Goal: Communication & Community: Ask a question

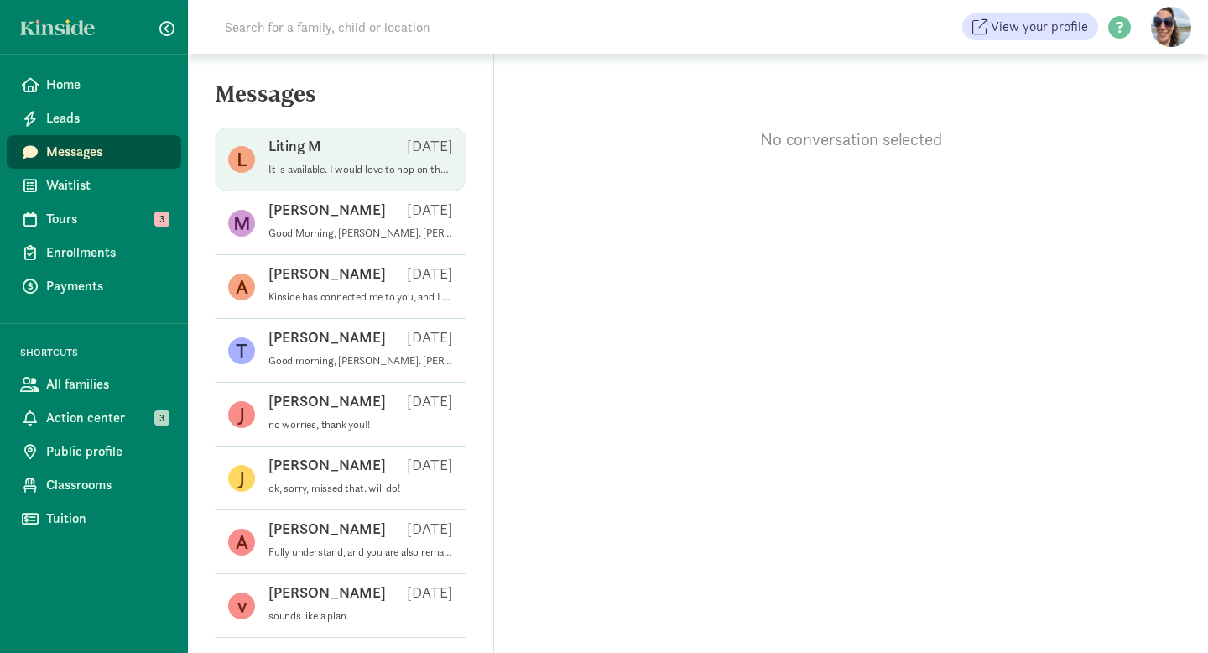
click at [283, 160] on div "Liting M [DATE]" at bounding box center [361, 149] width 185 height 27
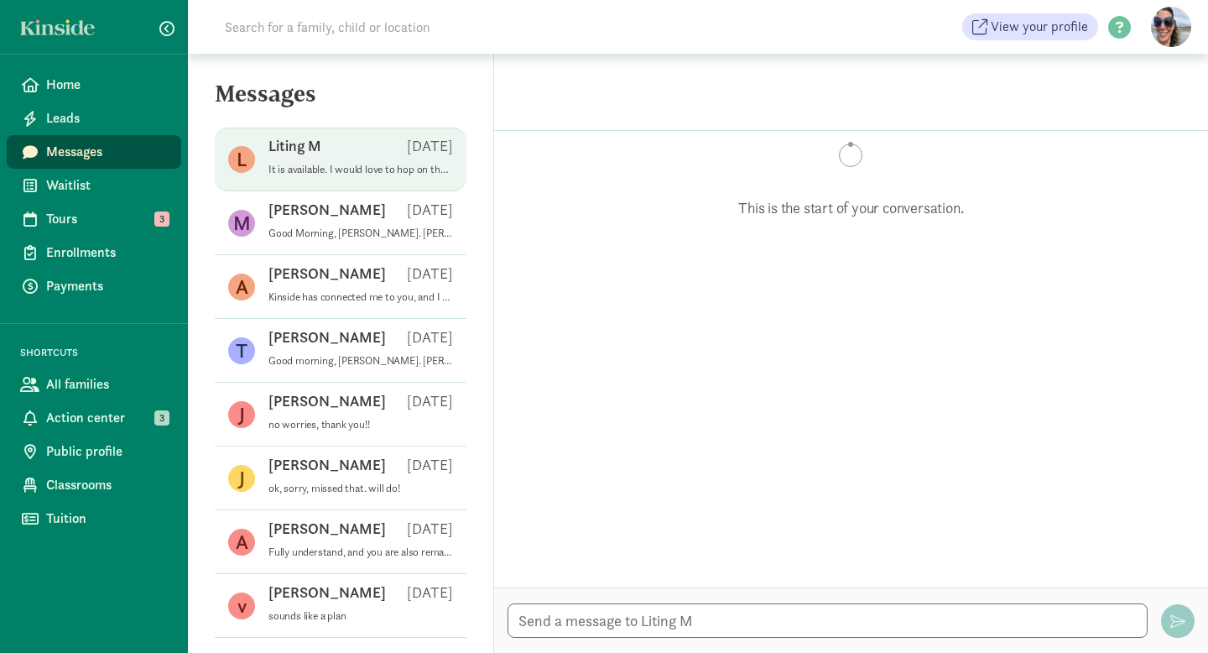
scroll to position [654, 0]
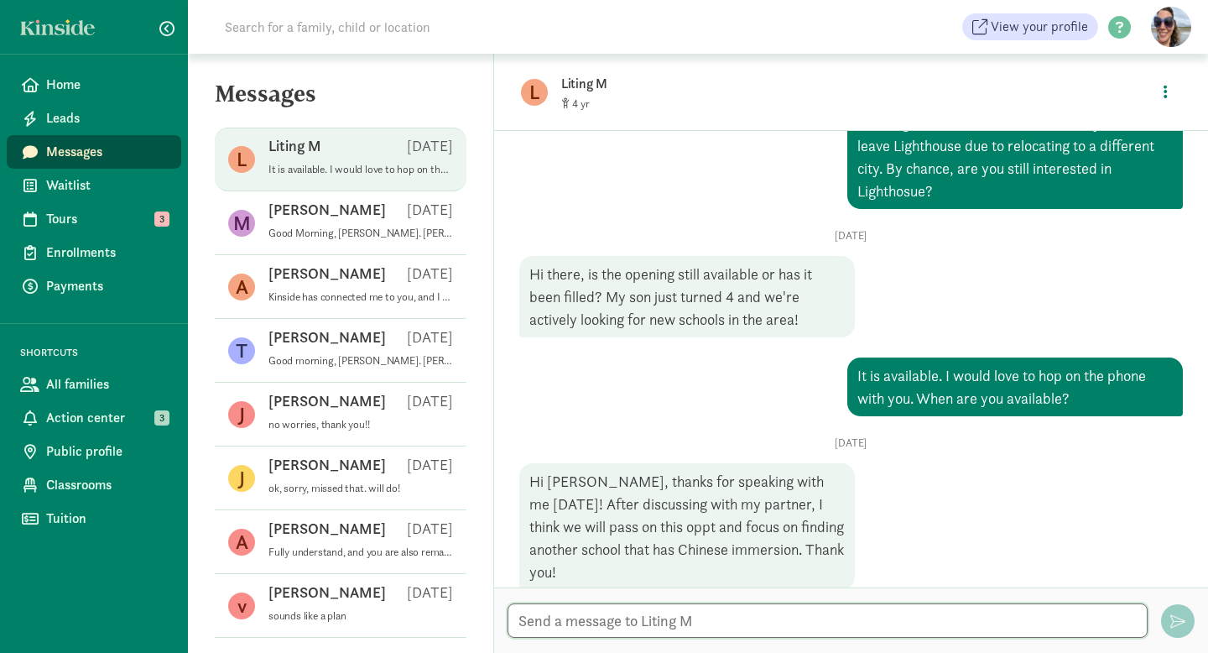
click at [749, 624] on textarea at bounding box center [828, 620] width 640 height 34
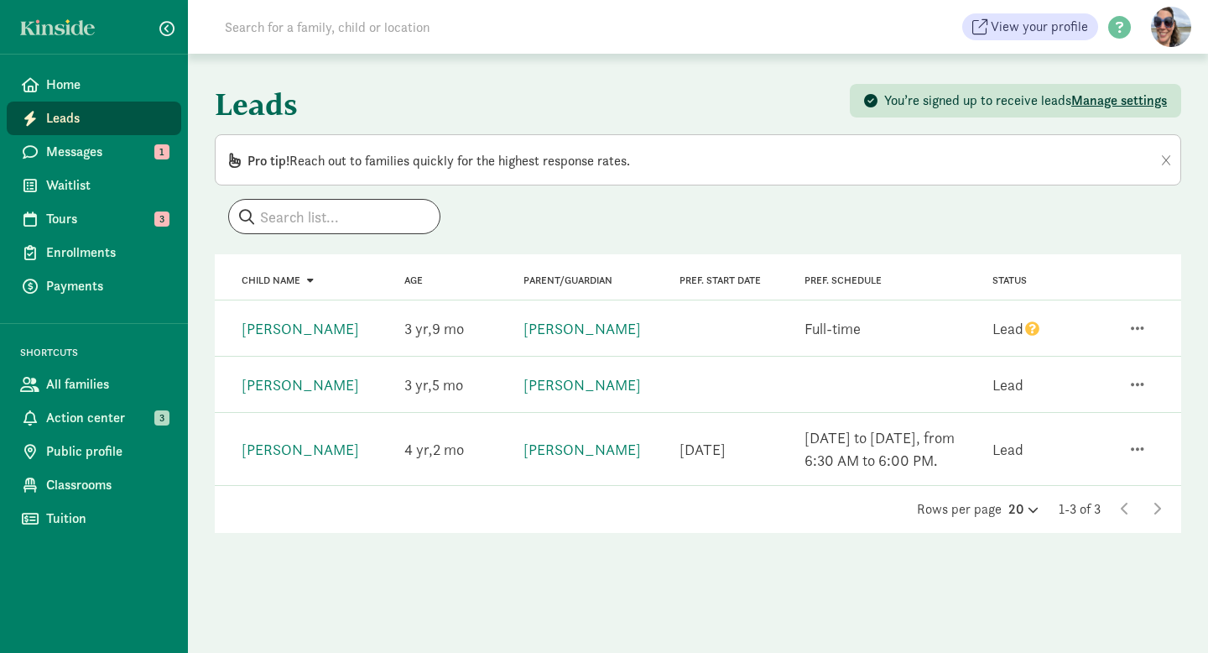
click at [1031, 331] on icon "question" at bounding box center [1032, 328] width 14 height 14
